Goal: Navigation & Orientation: Go to known website

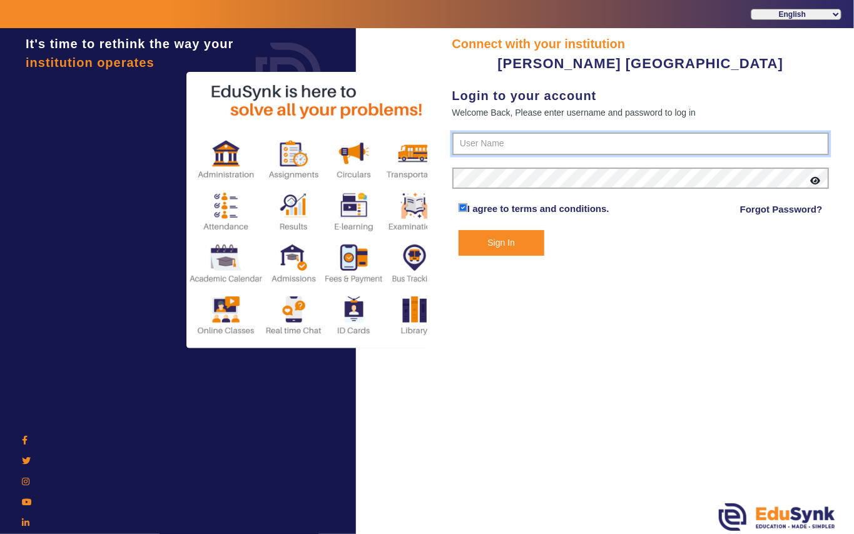
type input "7685859009"
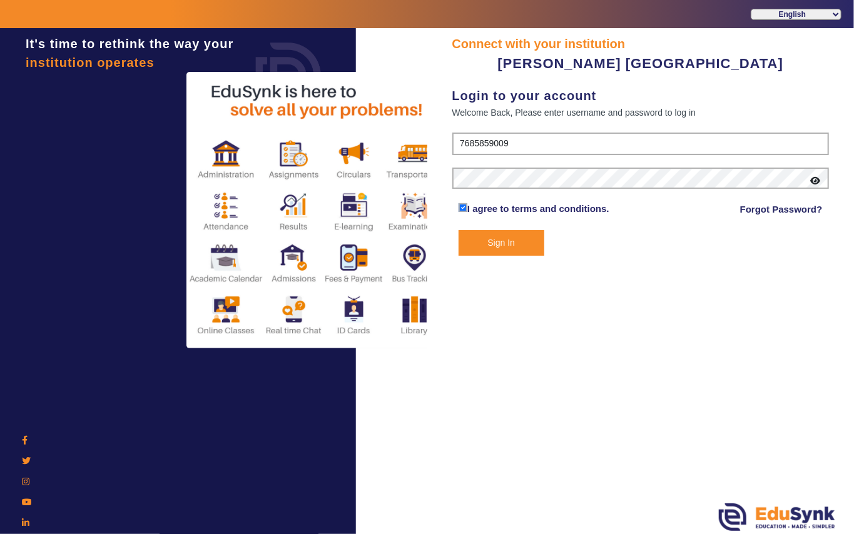
click at [493, 239] on button "Sign In" at bounding box center [501, 243] width 86 height 26
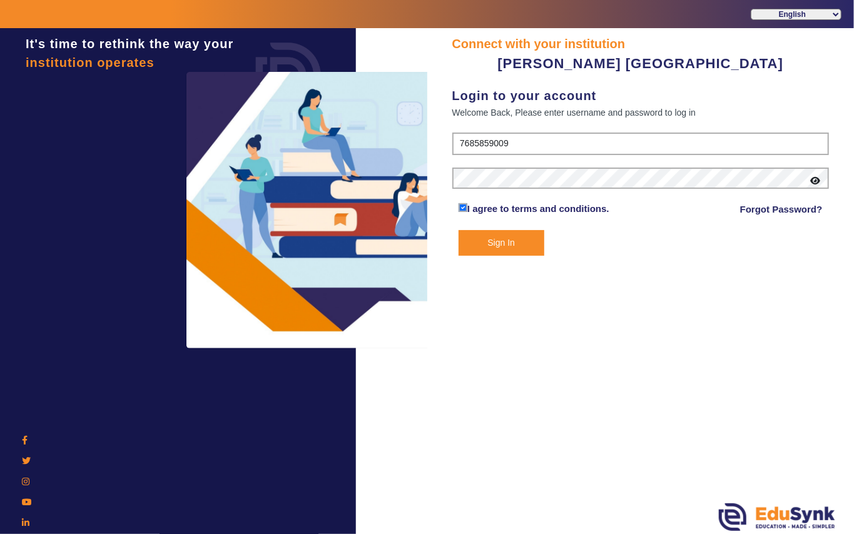
click at [494, 240] on button "Sign In" at bounding box center [501, 243] width 86 height 26
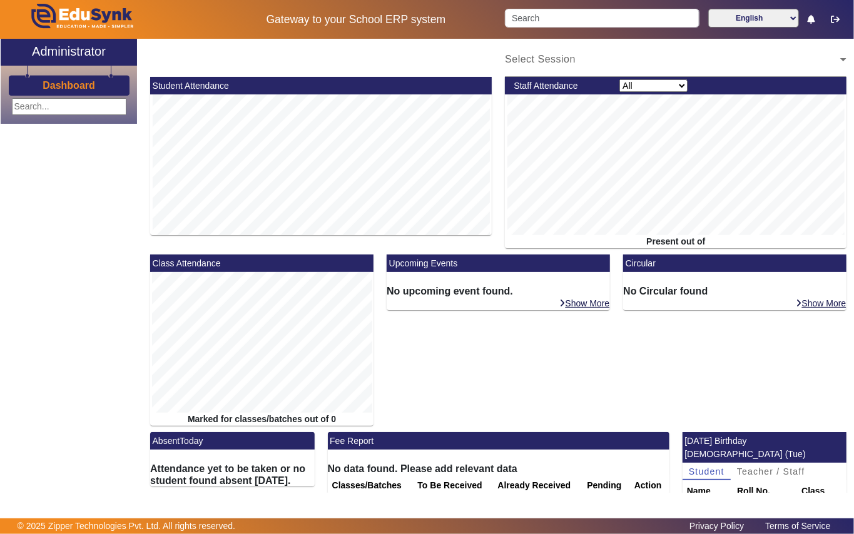
click at [505, 243] on div "Present out of" at bounding box center [675, 241] width 341 height 13
